Goal: Information Seeking & Learning: Learn about a topic

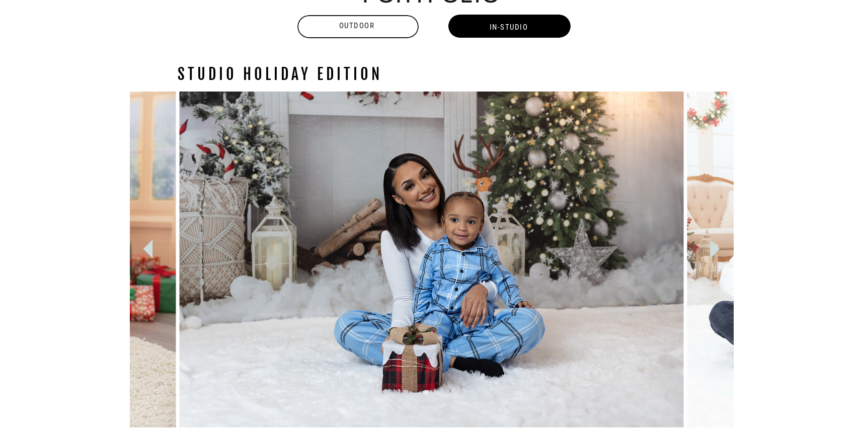
scroll to position [1000, 0]
click at [714, 250] on icon at bounding box center [715, 249] width 10 height 19
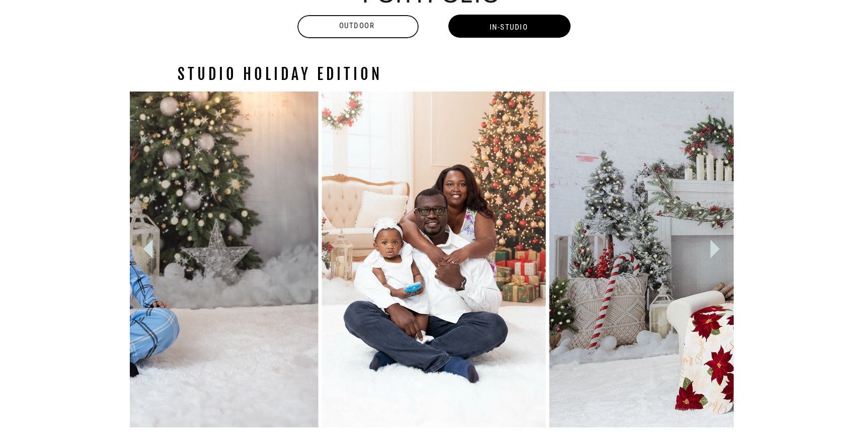
click at [714, 250] on icon at bounding box center [715, 249] width 10 height 19
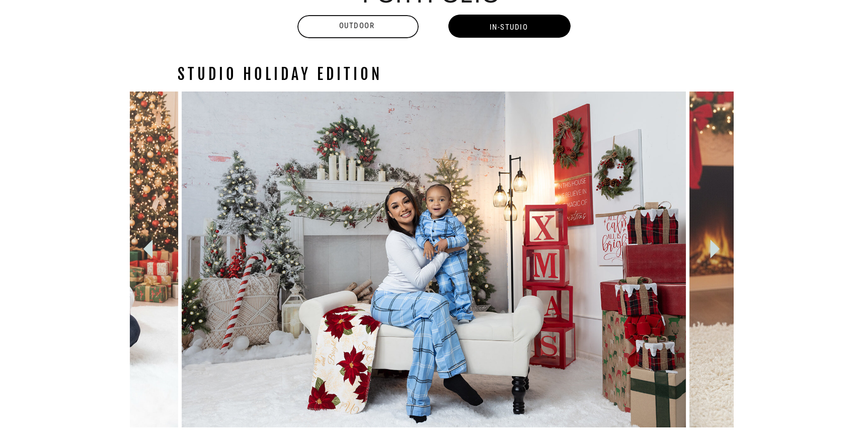
click at [714, 250] on icon at bounding box center [715, 249] width 10 height 19
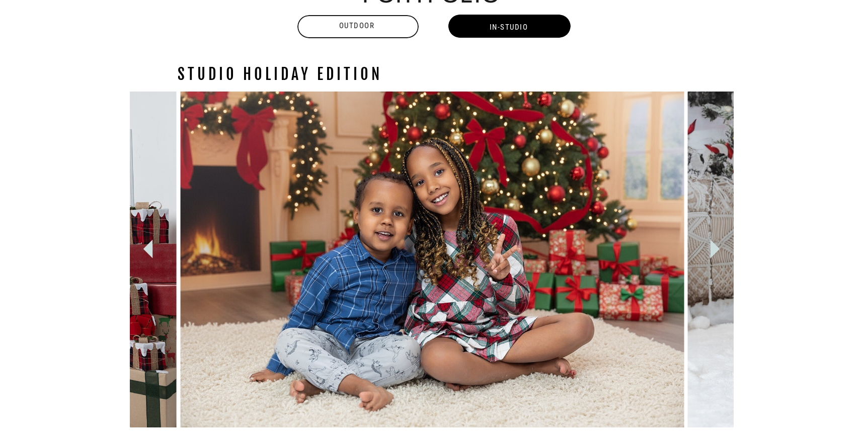
click at [714, 250] on icon at bounding box center [715, 249] width 10 height 19
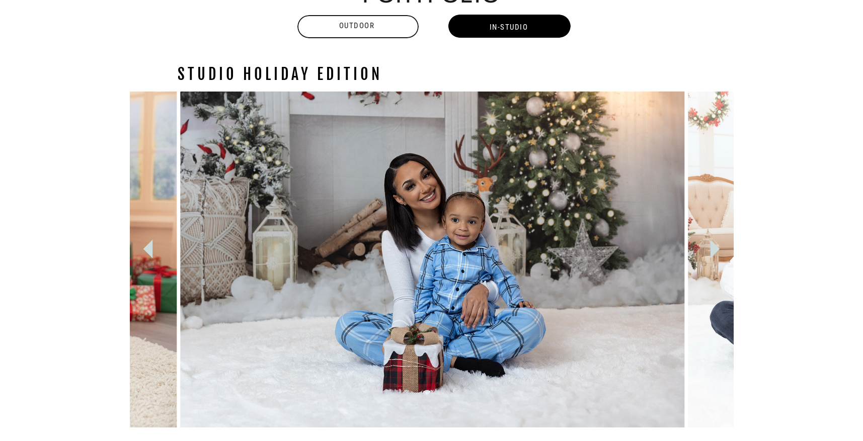
click at [714, 250] on icon at bounding box center [715, 249] width 10 height 19
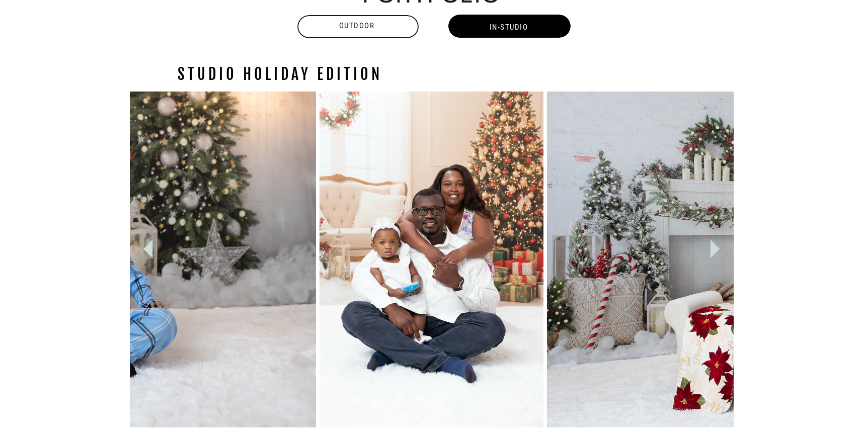
click at [713, 247] on icon at bounding box center [715, 249] width 10 height 19
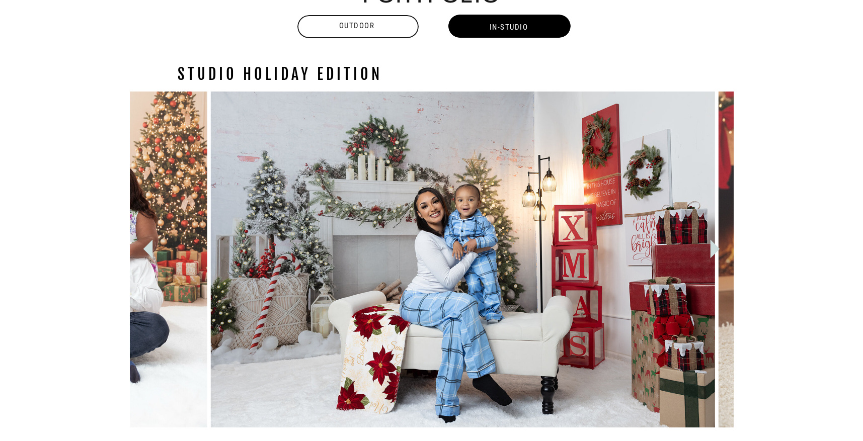
click at [713, 247] on icon at bounding box center [715, 249] width 10 height 19
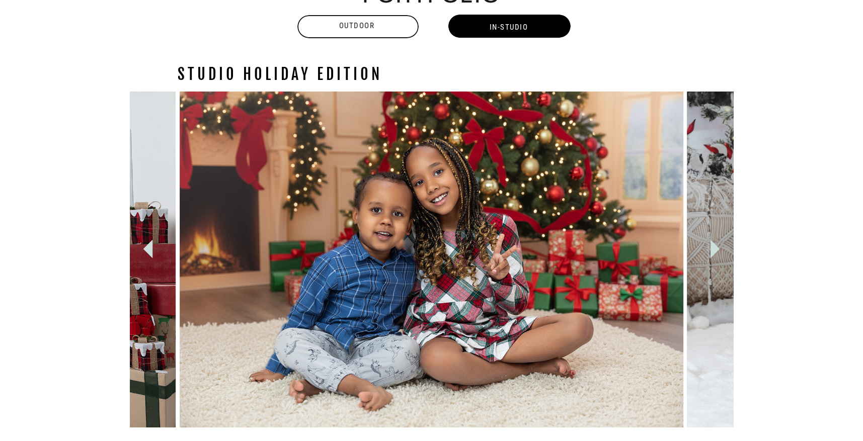
click at [711, 252] on icon at bounding box center [715, 249] width 10 height 19
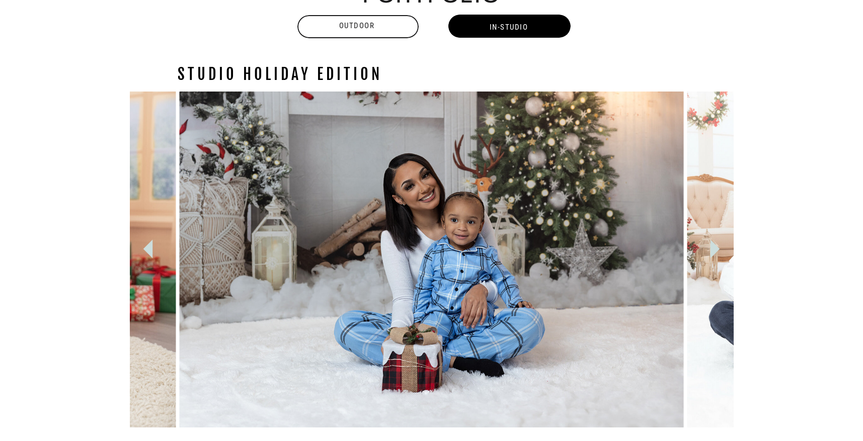
click at [145, 245] on icon at bounding box center [147, 249] width 37 height 37
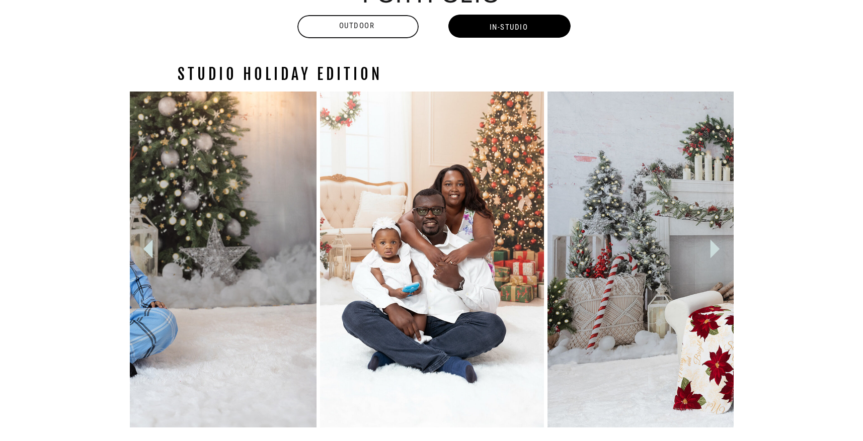
click at [712, 249] on icon at bounding box center [715, 249] width 10 height 19
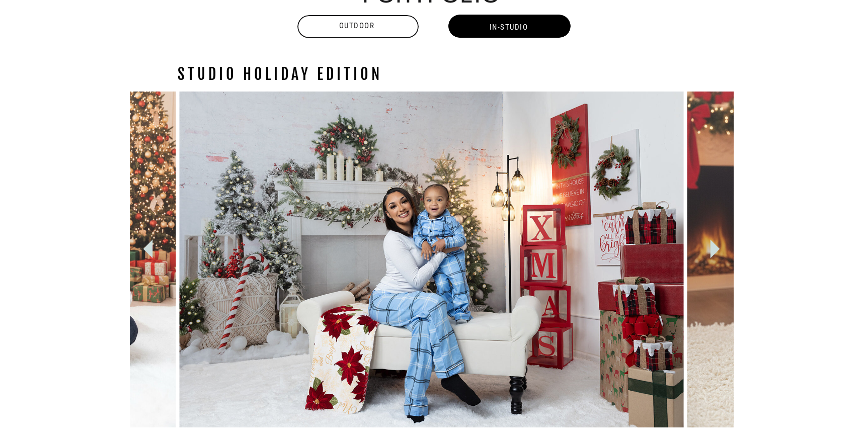
click at [712, 249] on icon at bounding box center [715, 249] width 10 height 19
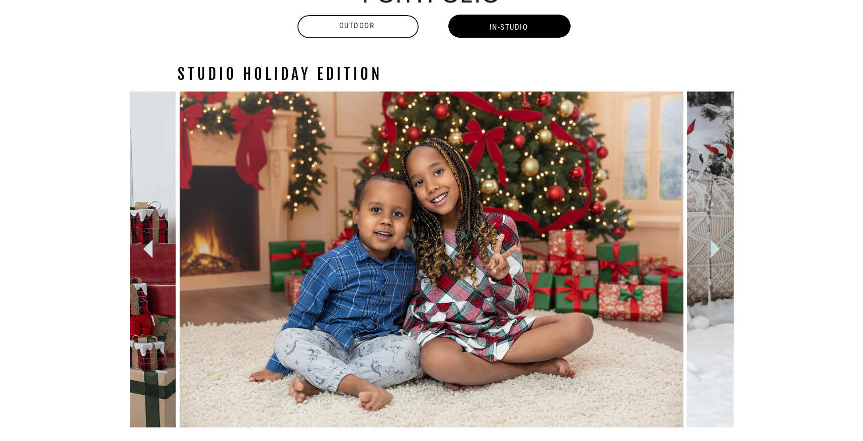
click at [712, 249] on icon at bounding box center [715, 249] width 10 height 19
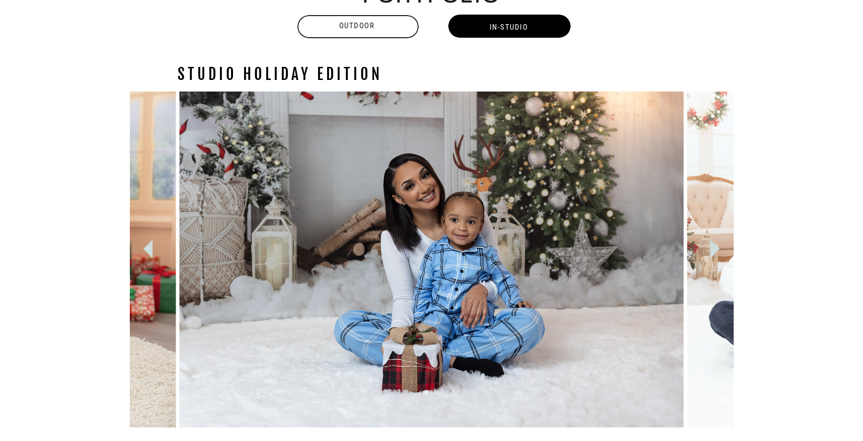
click at [712, 249] on icon at bounding box center [715, 249] width 10 height 19
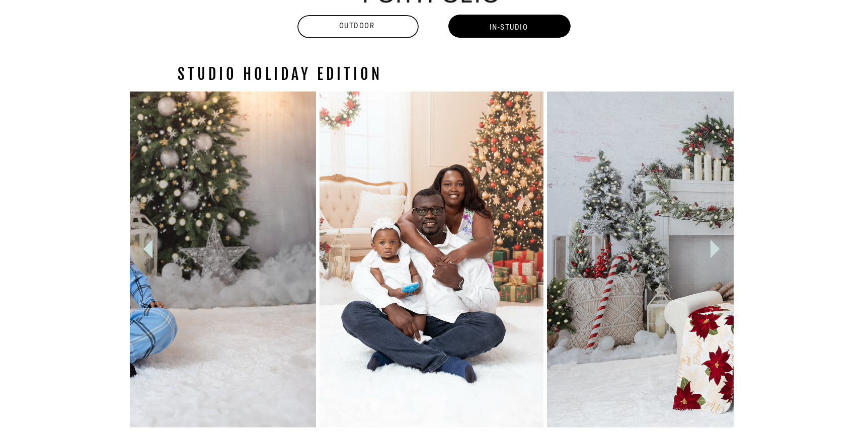
click at [712, 248] on icon at bounding box center [715, 249] width 10 height 19
click at [396, 30] on div "Outdoor" at bounding box center [356, 26] width 123 height 12
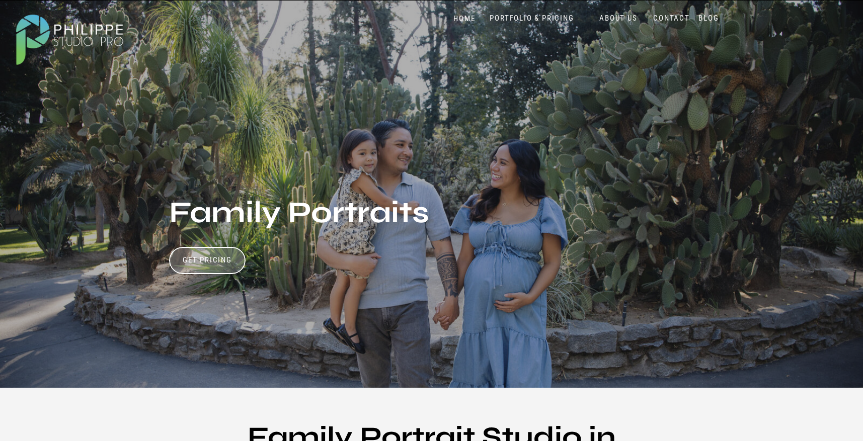
scroll to position [45, 0]
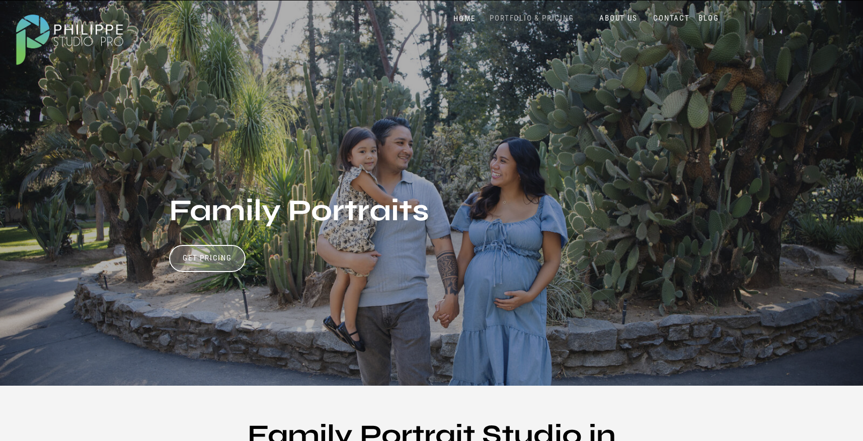
click at [521, 17] on nav "PORTFOLIO & PRICING" at bounding box center [532, 19] width 92 height 10
